Goal: Task Accomplishment & Management: Manage account settings

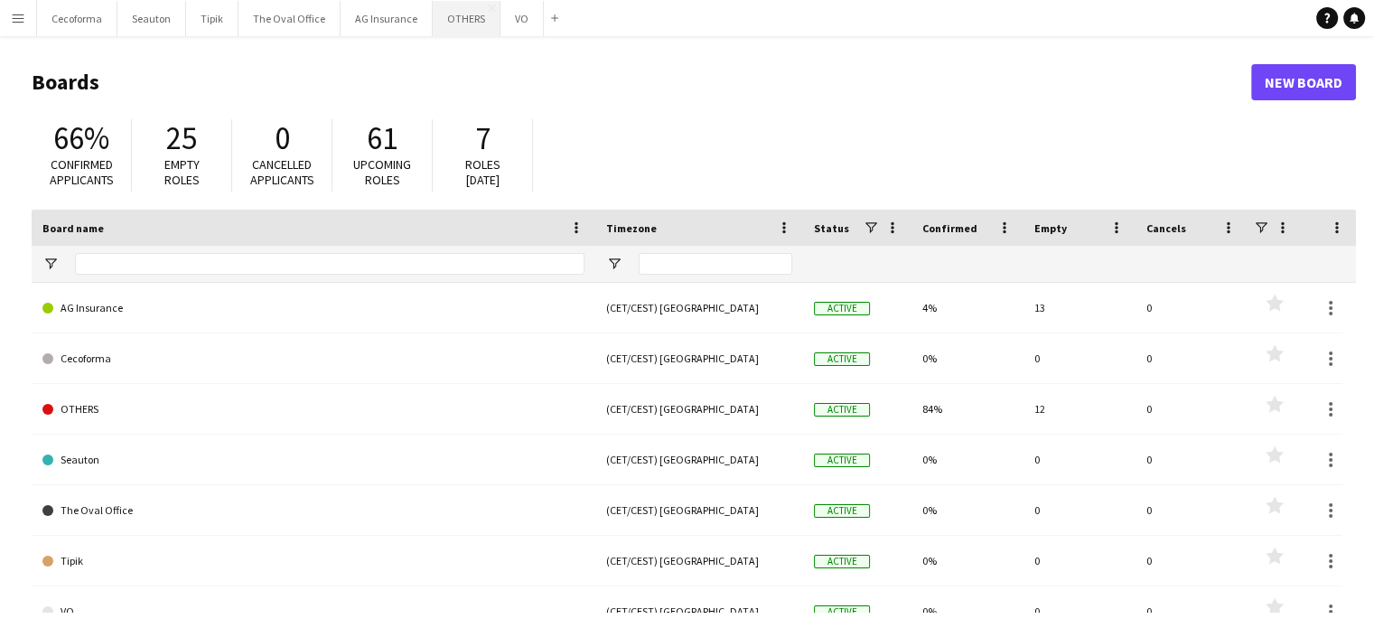
click at [441, 12] on button "OTHERS Close" at bounding box center [467, 18] width 68 height 35
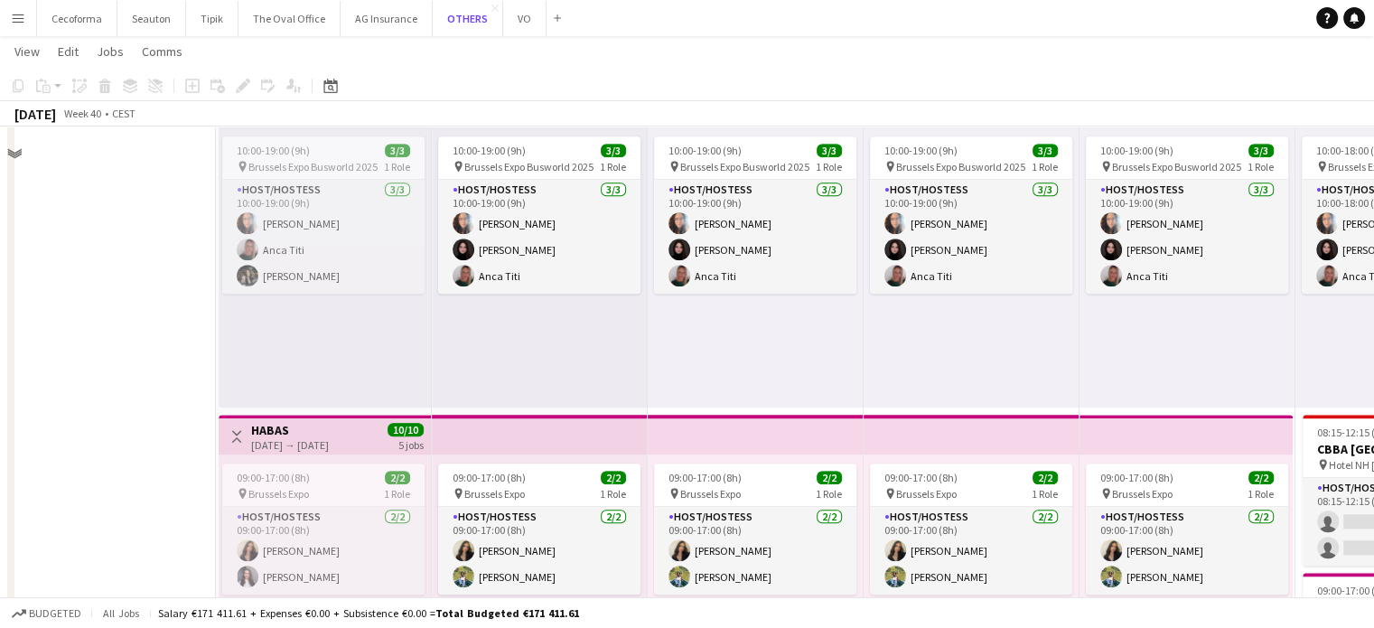
scroll to position [1120, 0]
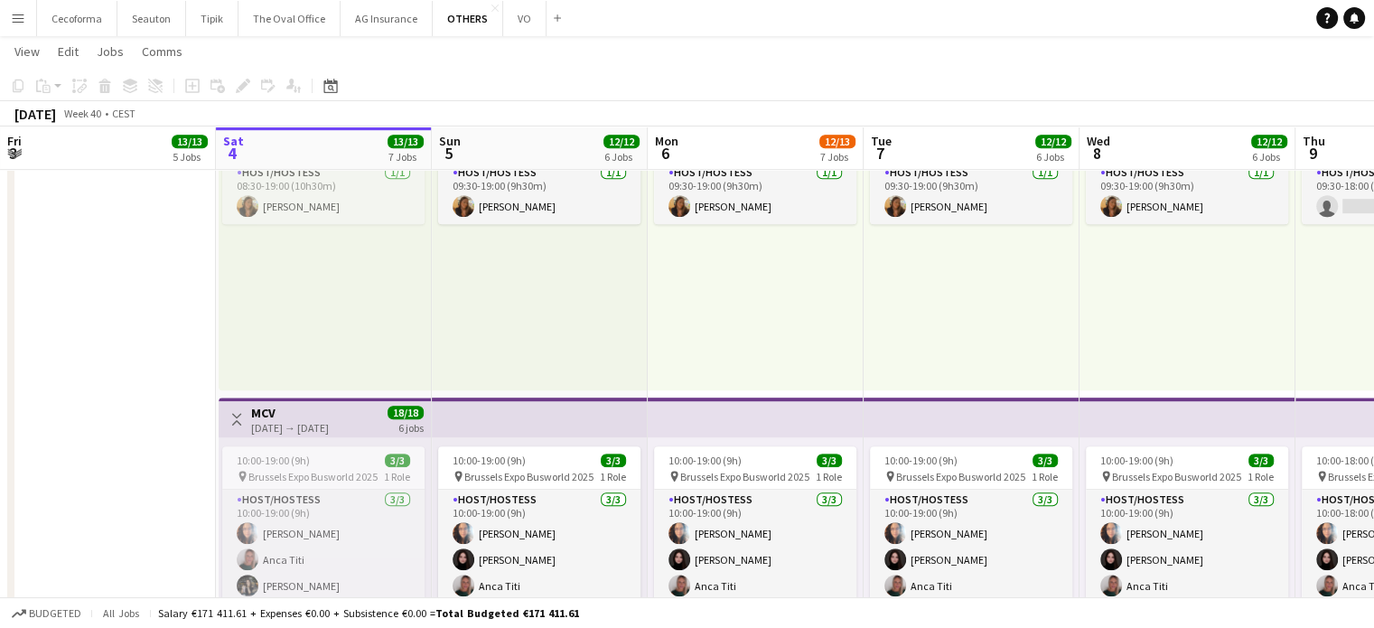
click at [18, 19] on app-icon "Menu" at bounding box center [18, 18] width 14 height 14
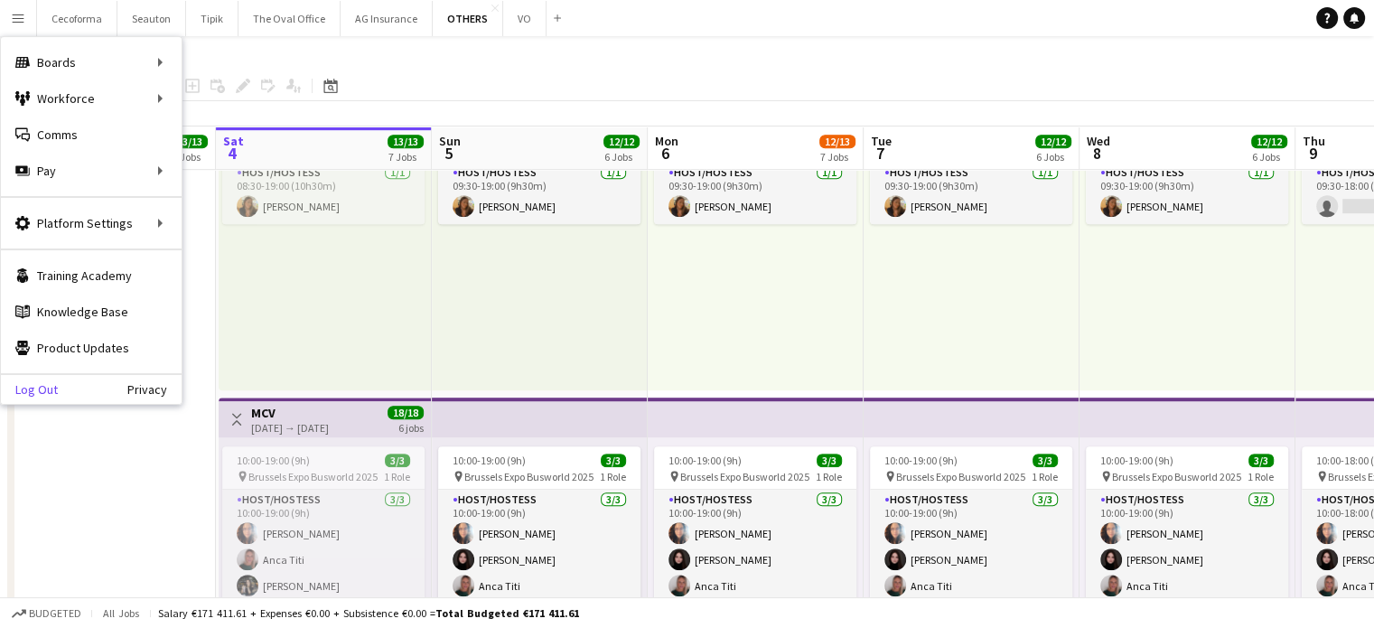
click at [44, 387] on link "Log Out" at bounding box center [29, 389] width 57 height 14
